Goal: Navigation & Orientation: Find specific page/section

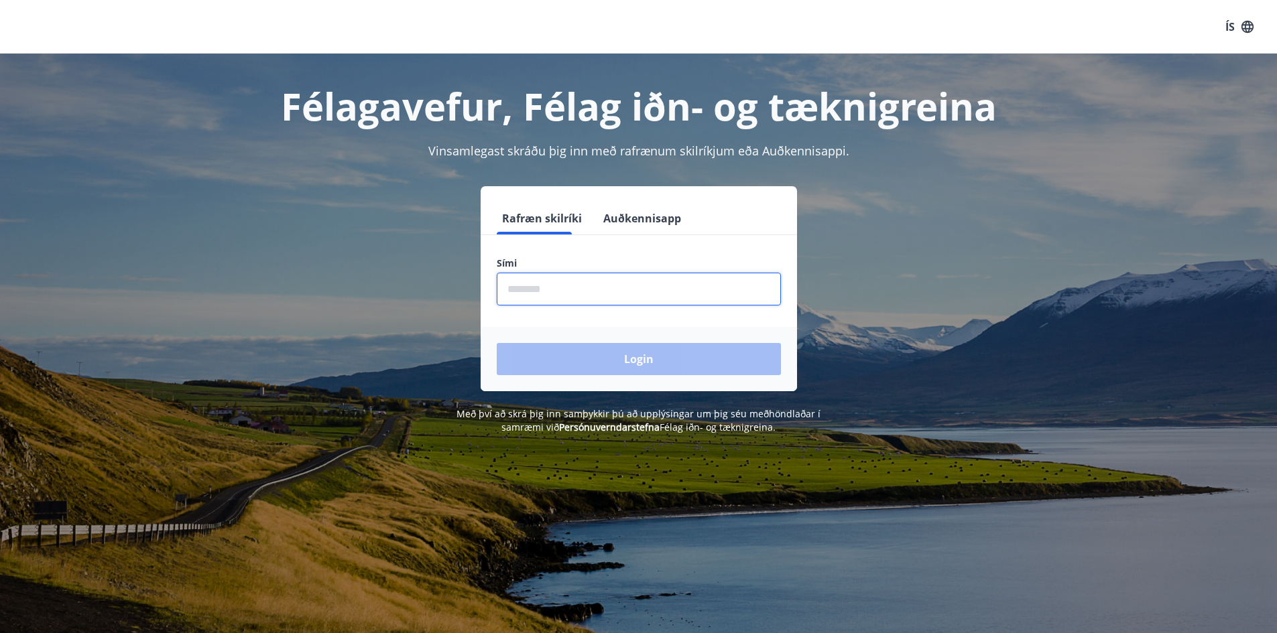
click at [567, 299] on input "phone" at bounding box center [639, 289] width 284 height 33
type input "********"
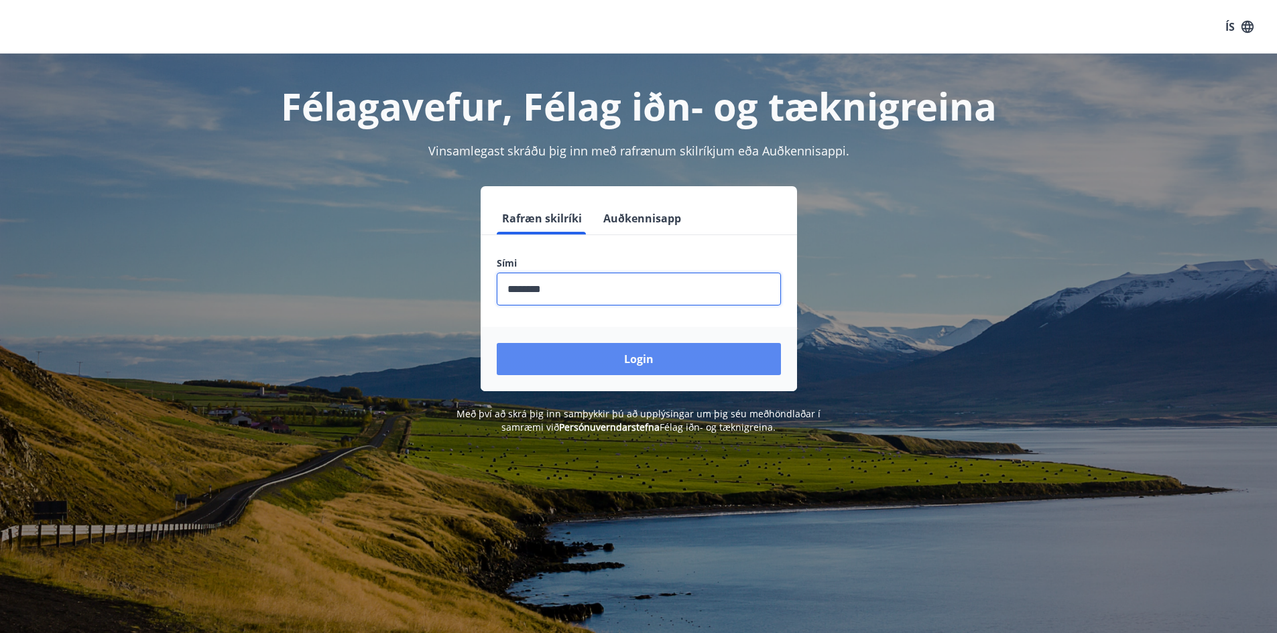
click at [604, 361] on button "Login" at bounding box center [639, 359] width 284 height 32
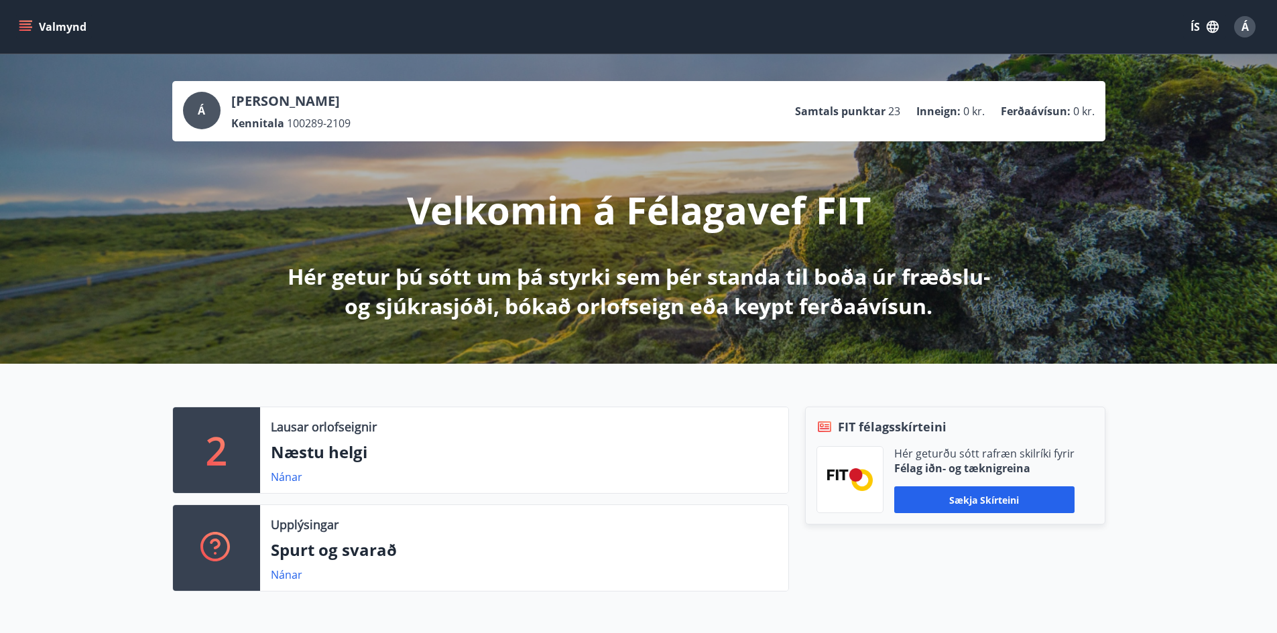
click at [19, 27] on icon "menu" at bounding box center [26, 26] width 15 height 1
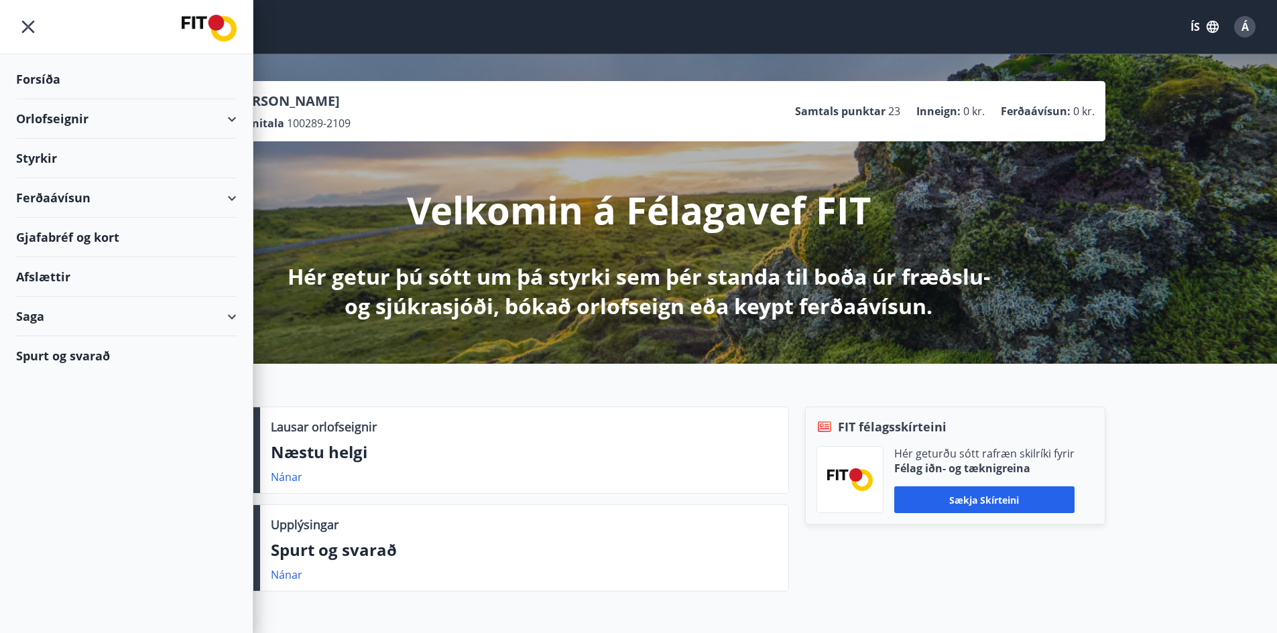
click at [49, 286] on div "Afslættir" at bounding box center [126, 277] width 221 height 40
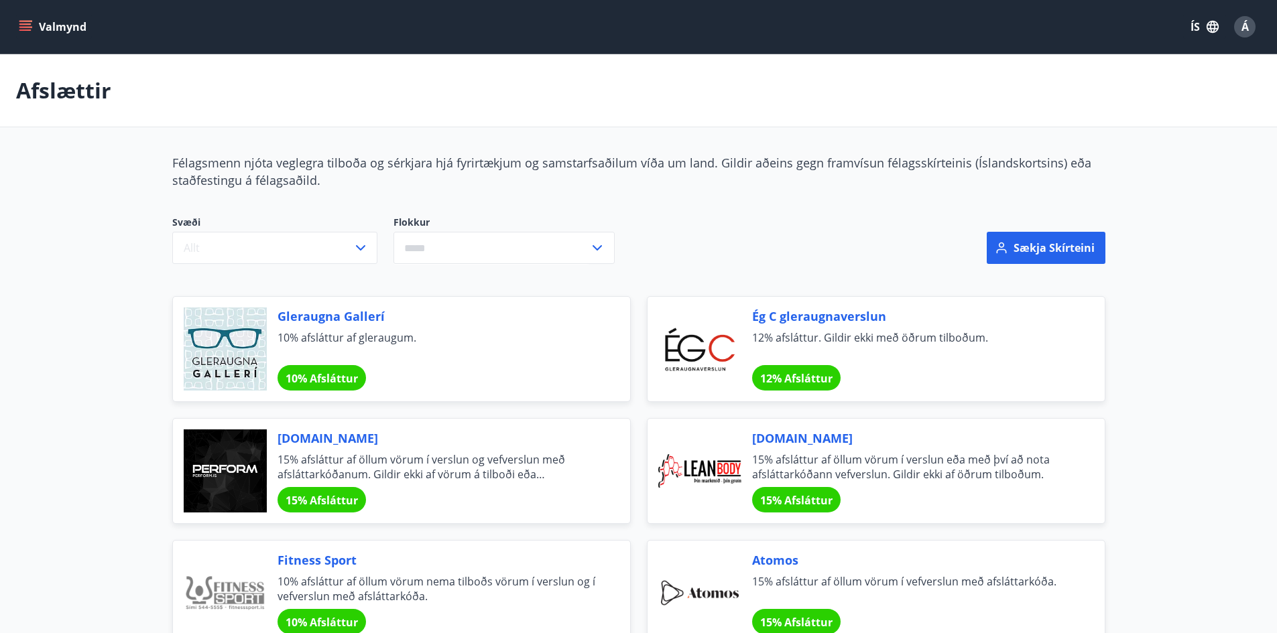
click at [28, 20] on icon "menu" at bounding box center [25, 26] width 13 height 13
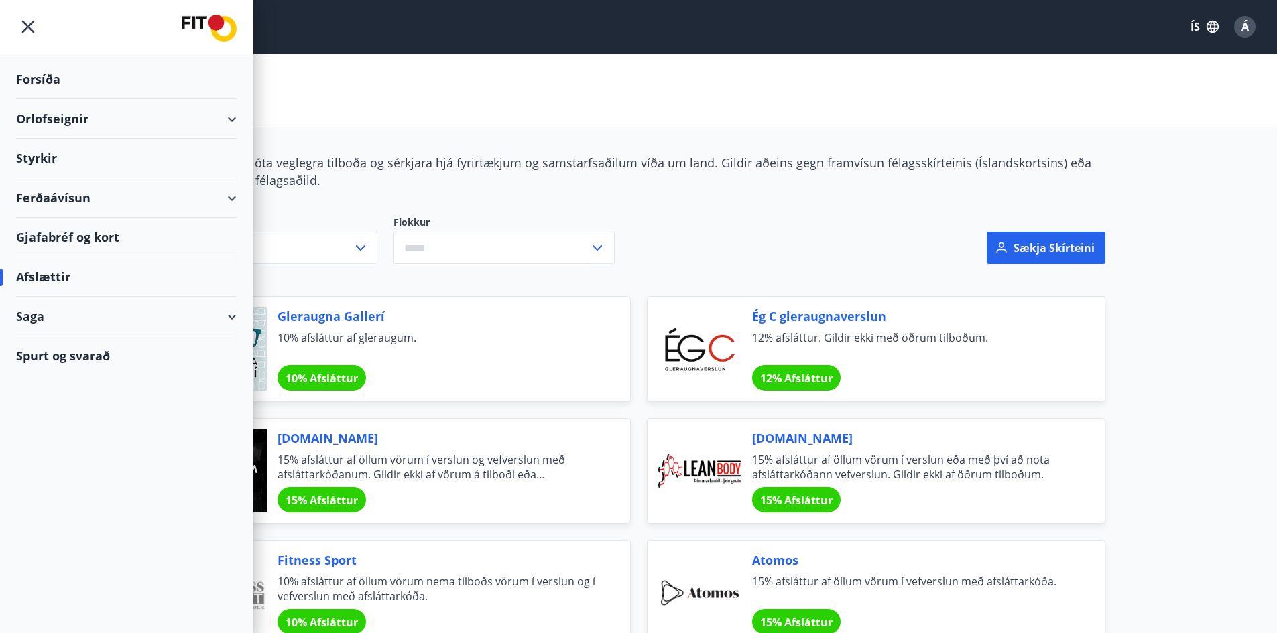
click at [1242, 38] on button "Á" at bounding box center [1245, 27] width 32 height 32
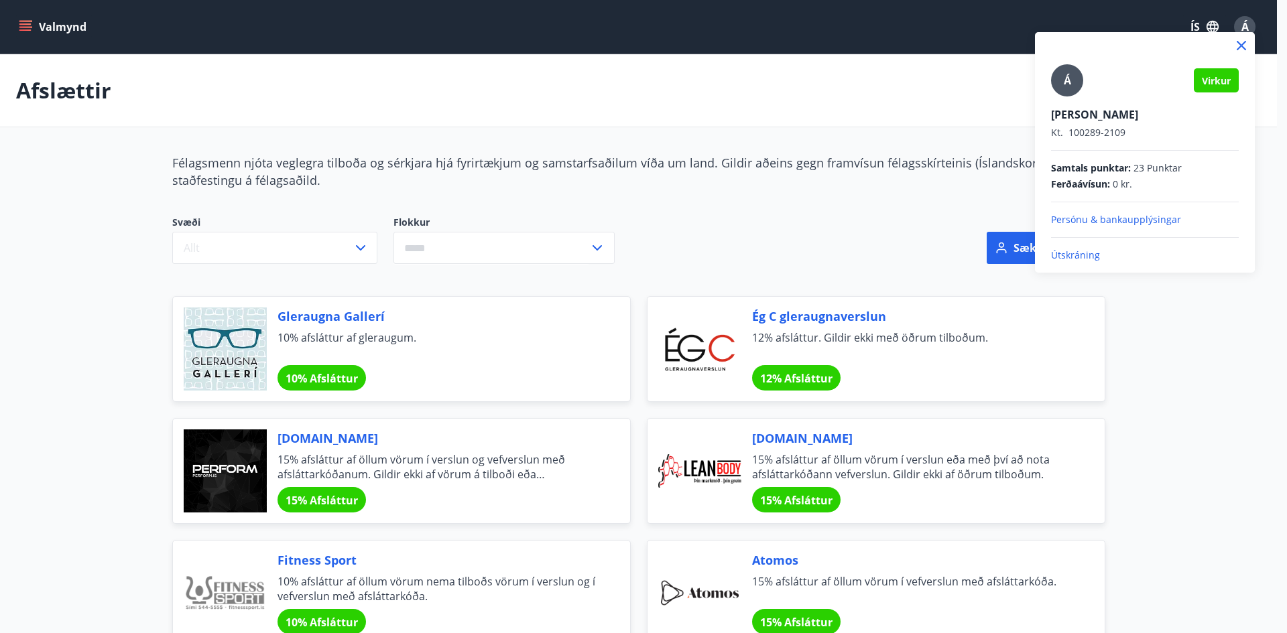
click at [1081, 263] on div "Á Virkur Ásta Björg Halldórsdóttir Kt. 100289-2109 Samtals punktar : 23 Punktar…" at bounding box center [1145, 152] width 220 height 241
click at [1081, 255] on p "Útskráning" at bounding box center [1145, 255] width 188 height 13
click at [1075, 253] on p "Útskráning" at bounding box center [1145, 255] width 188 height 13
